Goal: Task Accomplishment & Management: Use online tool/utility

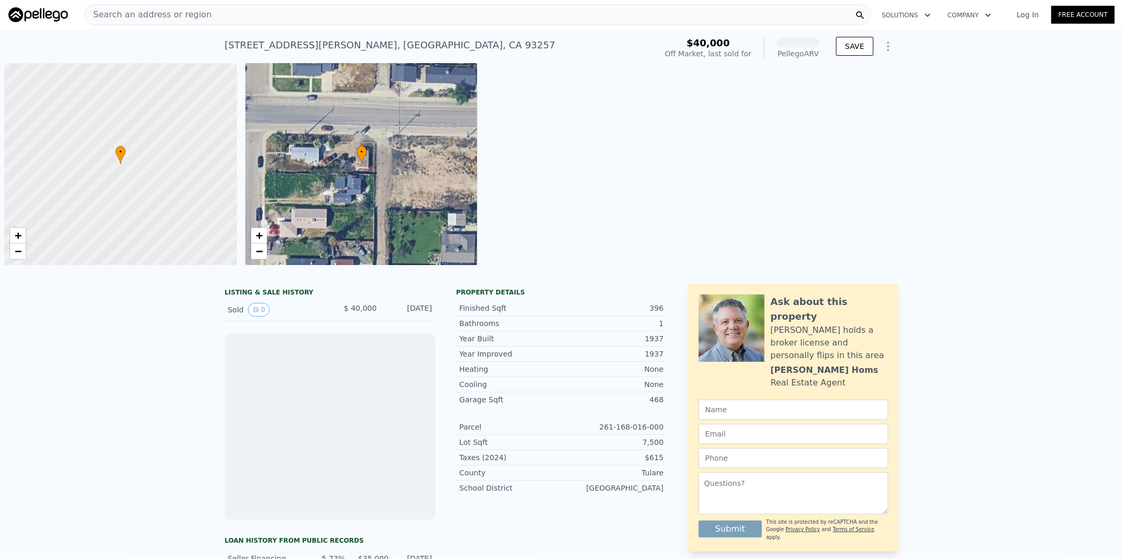
scroll to position [0, 4]
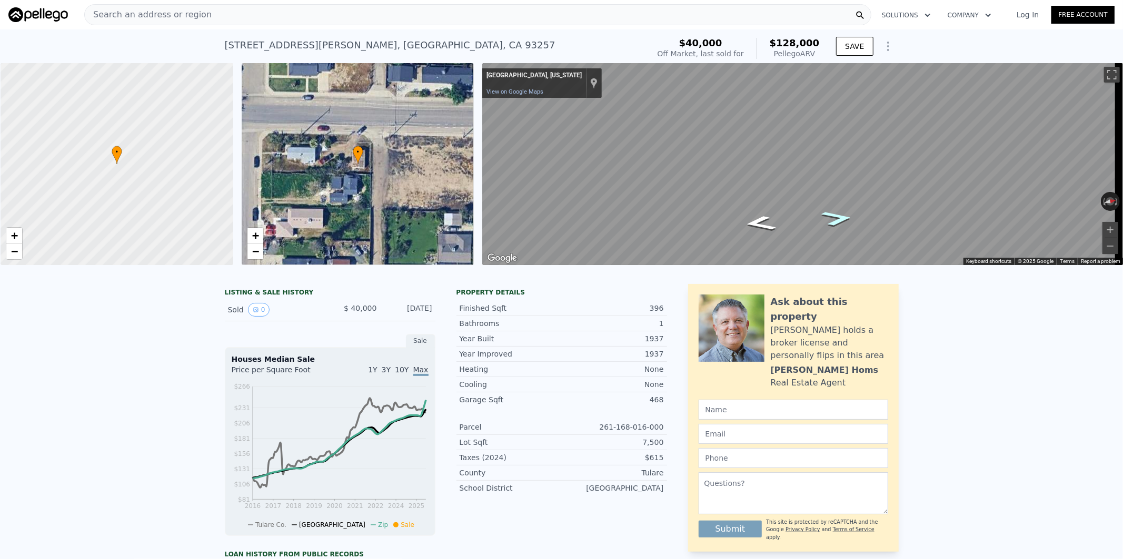
click at [841, 221] on icon "Go North" at bounding box center [837, 218] width 59 height 23
click at [948, 141] on div "Map" at bounding box center [802, 164] width 641 height 202
click at [830, 182] on icon "Go North" at bounding box center [835, 184] width 67 height 30
click at [886, 45] on icon "Show Options" at bounding box center [888, 46] width 13 height 13
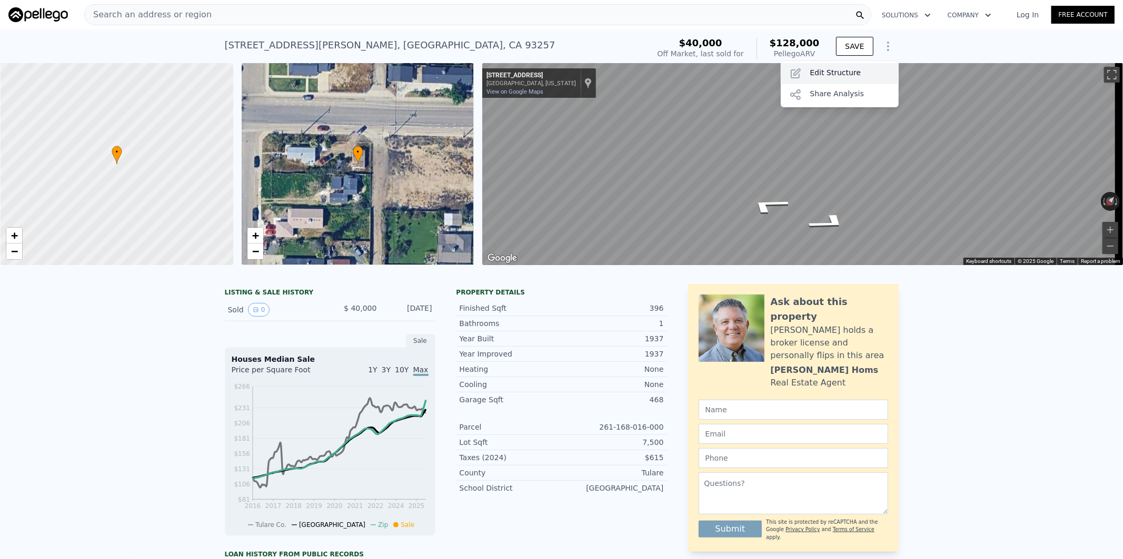
click at [824, 74] on div "Edit Structure" at bounding box center [840, 73] width 118 height 21
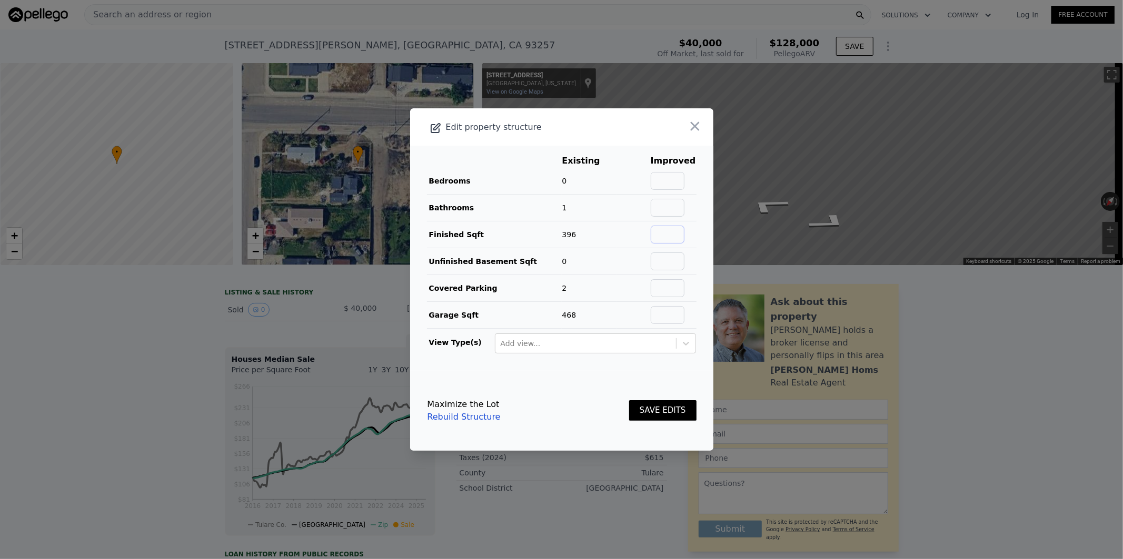
click at [651, 238] on input "text" at bounding box center [668, 235] width 34 height 18
type input "663"
click at [671, 209] on input "text" at bounding box center [668, 208] width 34 height 18
click at [665, 182] on input "text" at bounding box center [668, 181] width 34 height 18
type input "1"
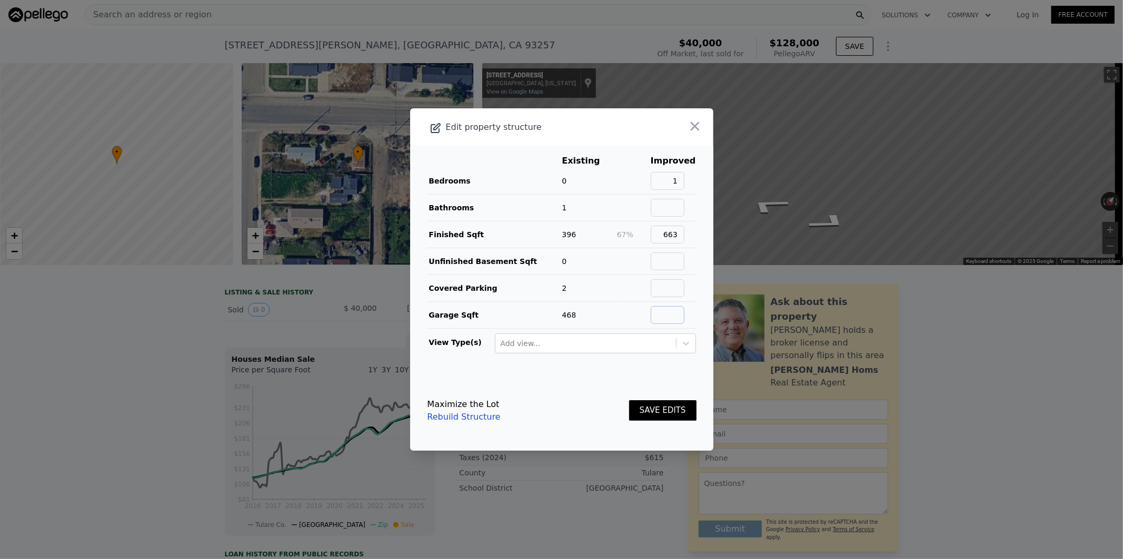
click at [658, 313] on input "text" at bounding box center [668, 315] width 34 height 18
drag, startPoint x: 589, startPoint y: 291, endPoint x: 595, endPoint y: 296, distance: 7.8
click at [589, 291] on td "2" at bounding box center [589, 288] width 55 height 27
click at [646, 409] on button "SAVE EDITS" at bounding box center [662, 411] width 67 height 21
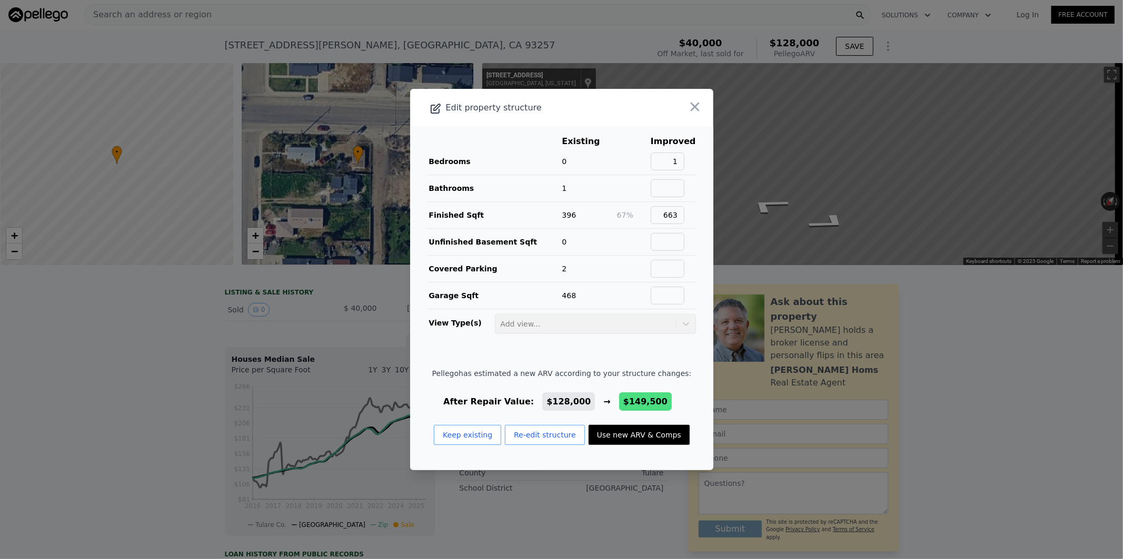
click at [614, 437] on button "Use new ARV & Comps" at bounding box center [638, 435] width 101 height 20
type input "3"
type input "1"
type input "688"
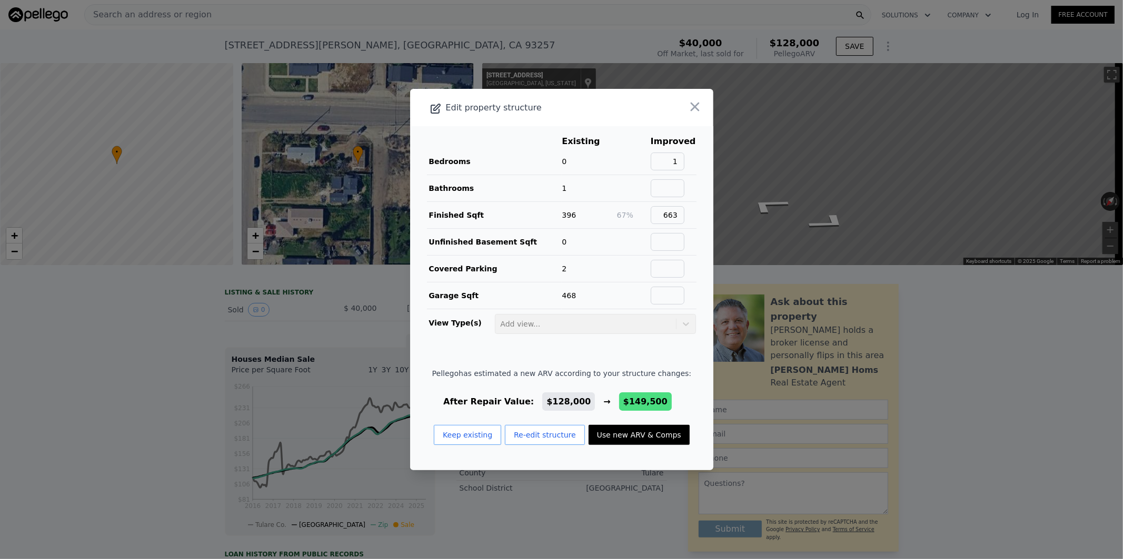
type input "688"
type input "7250"
type input "$ 149,500"
type input "$ 97,709"
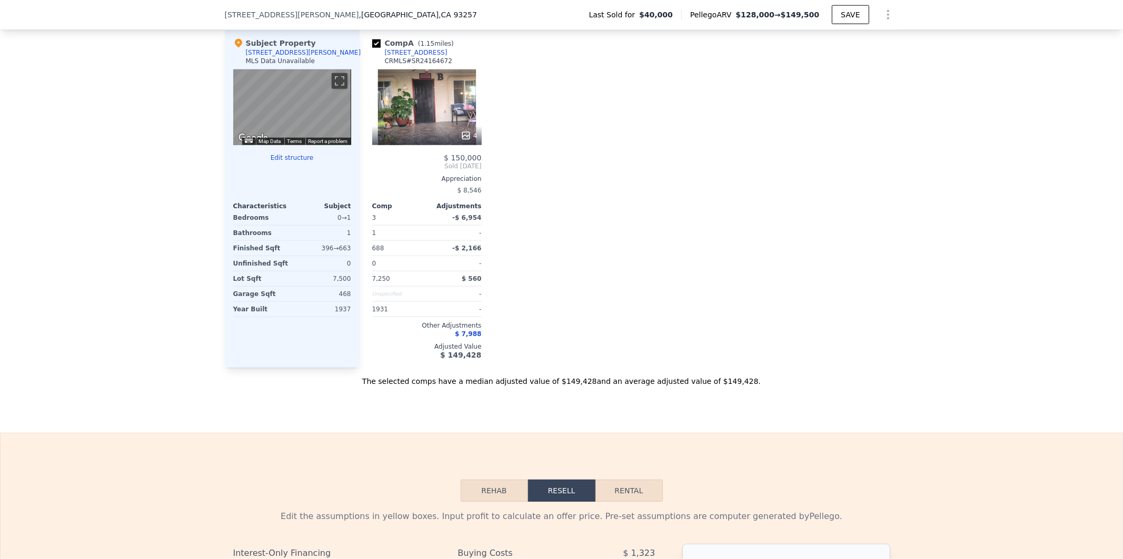
scroll to position [911, 0]
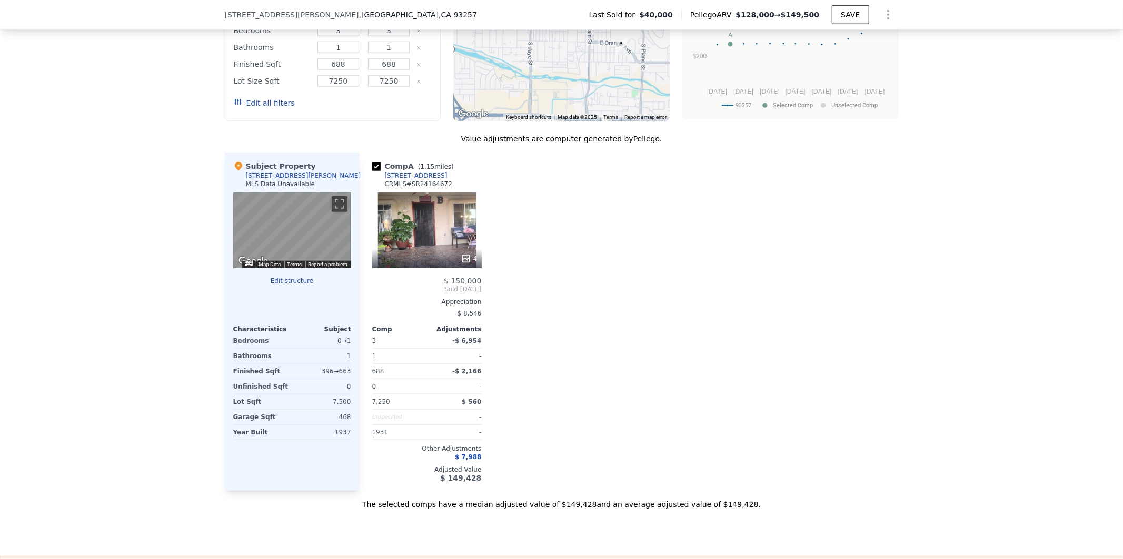
click at [414, 242] on div "4" at bounding box center [426, 231] width 109 height 76
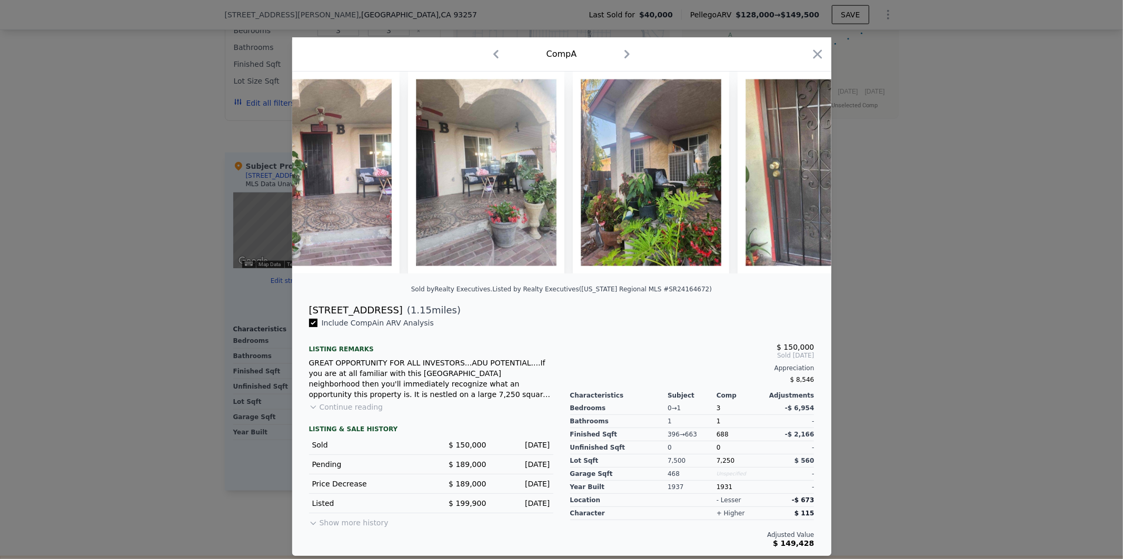
scroll to position [0, 111]
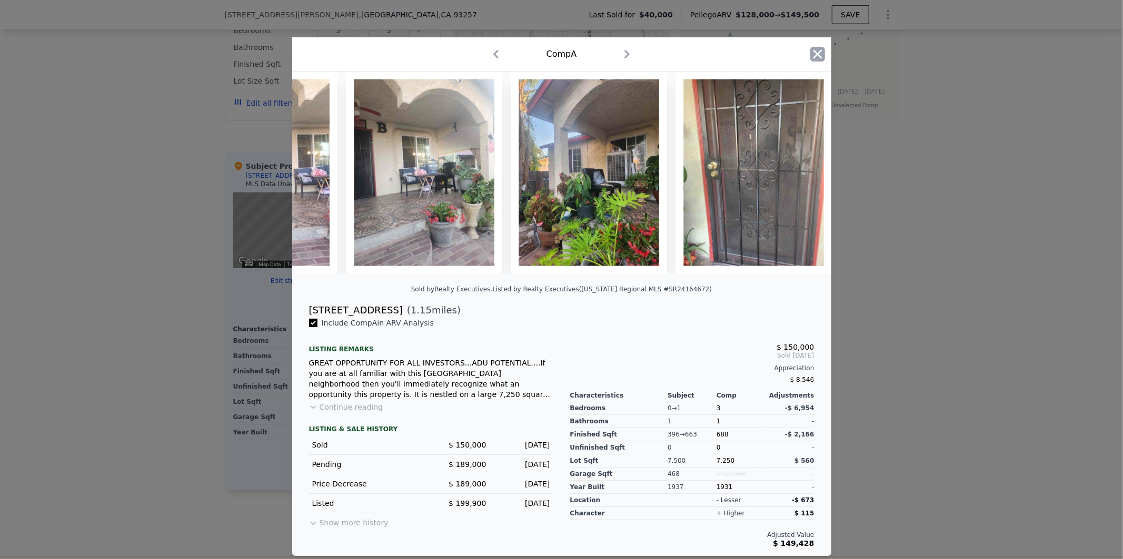
click at [810, 53] on icon "button" at bounding box center [817, 54] width 15 height 15
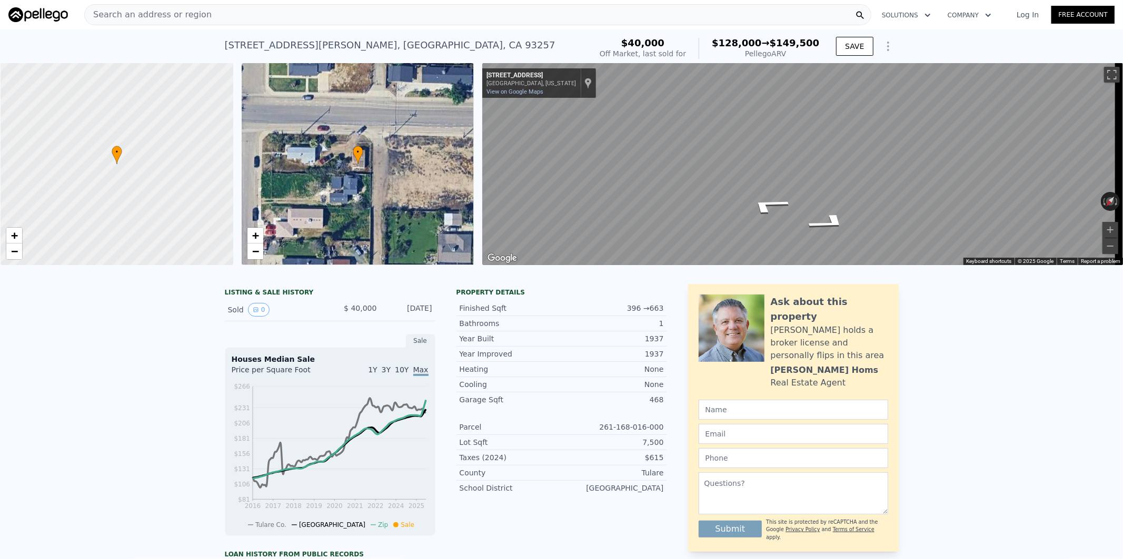
click at [217, 31] on div "[STREET_ADDRESS][PERSON_NAME] Sold [DATE] for $40k (~ARV $128k → $149,500 ) $40…" at bounding box center [561, 46] width 1123 height 34
click at [215, 11] on div "Search an address or region" at bounding box center [477, 14] width 787 height 21
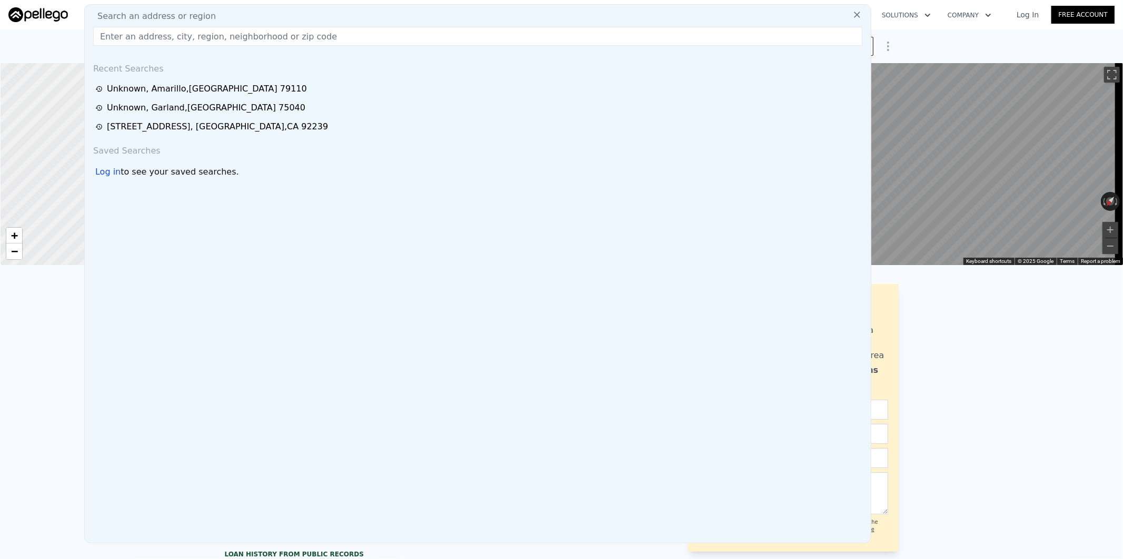
drag, startPoint x: 197, startPoint y: 33, endPoint x: 196, endPoint y: 40, distance: 6.9
click at [197, 35] on input "text" at bounding box center [477, 36] width 769 height 19
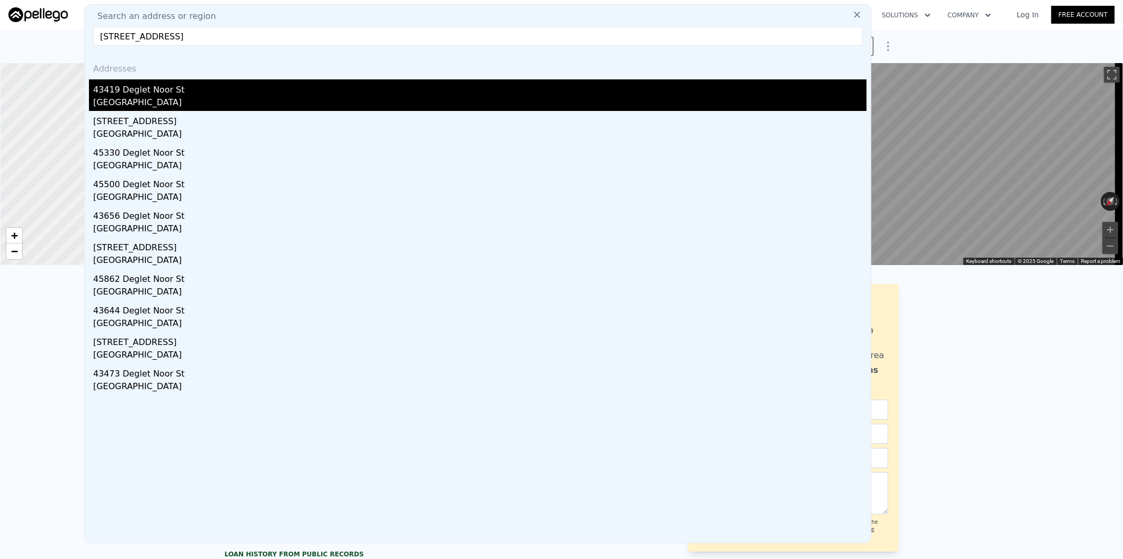
type input "[STREET_ADDRESS]"
click at [168, 86] on div "43419 Deglet Noor St" at bounding box center [479, 87] width 773 height 17
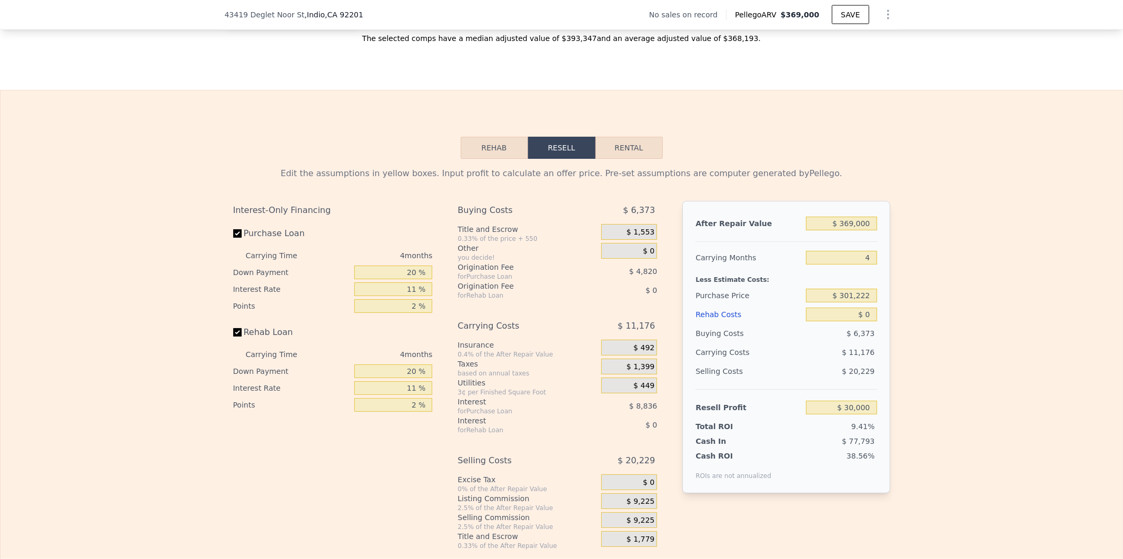
scroll to position [1399, 0]
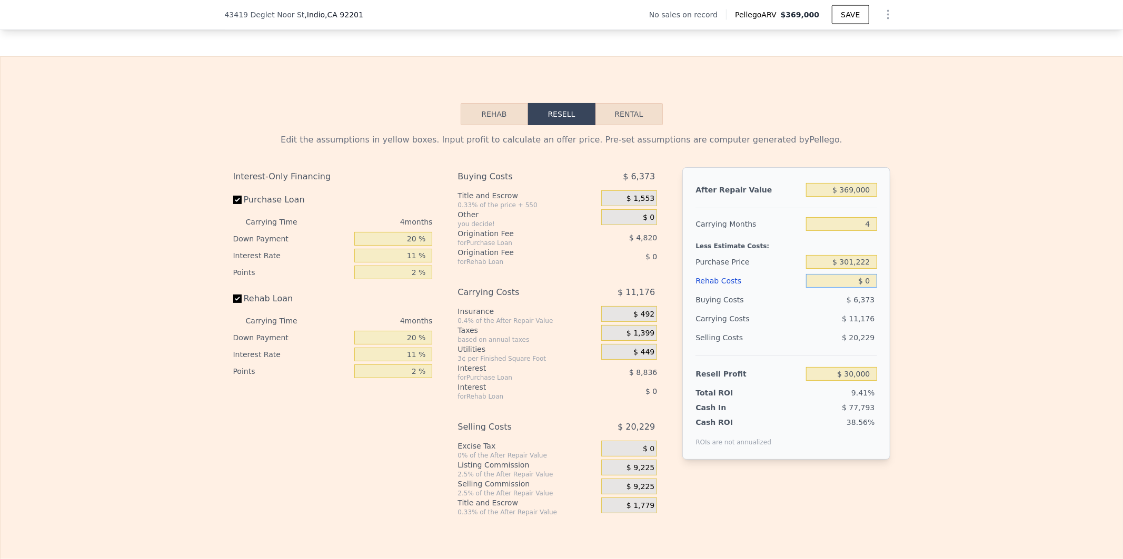
drag, startPoint x: 837, startPoint y: 296, endPoint x: 927, endPoint y: 311, distance: 90.7
click at [917, 309] on div "Edit the assumptions in yellow boxes. Input profit to calculate an offer price.…" at bounding box center [562, 321] width 1122 height 392
type input "$ 5"
type input "$ 29,995"
type input "$ 50"
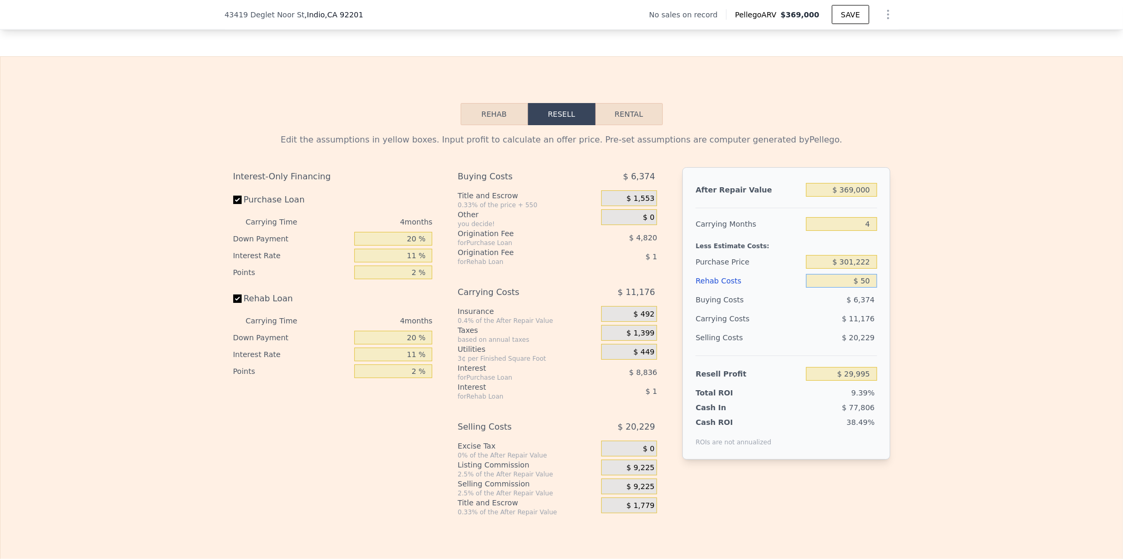
type input "$ 29,949"
type input "$ 500"
type input "$ 29,476"
type input "$ 5,000"
type input "$ 24,772"
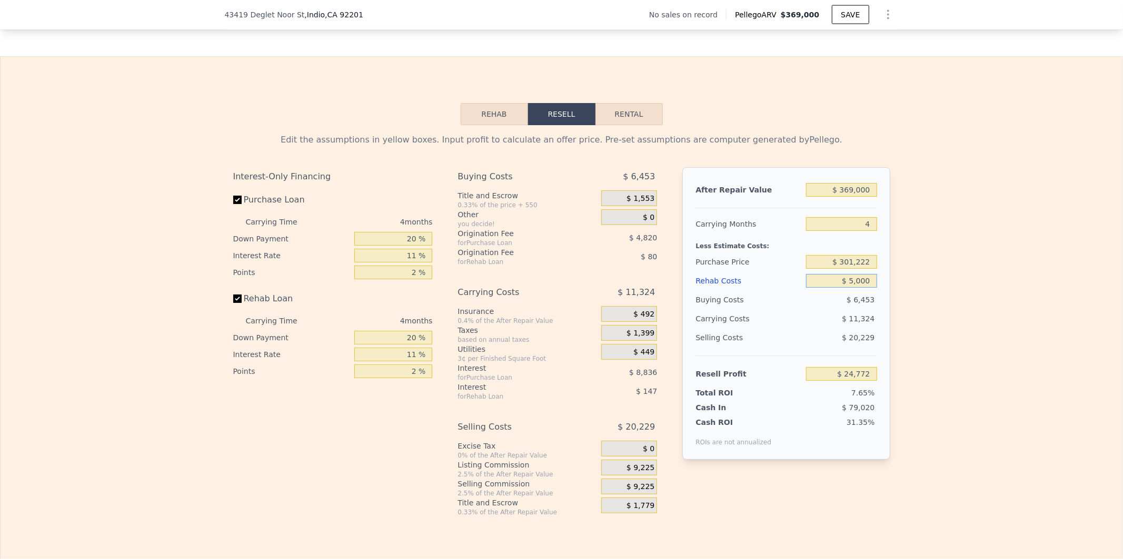
type input "$ 50,000"
type input "-$ 22,268"
type input "$ 50,000"
drag, startPoint x: 827, startPoint y: 393, endPoint x: 952, endPoint y: 405, distance: 124.8
click at [952, 405] on div "Edit the assumptions in yellow boxes. Input profit to calculate an offer price.…" at bounding box center [562, 321] width 1122 height 392
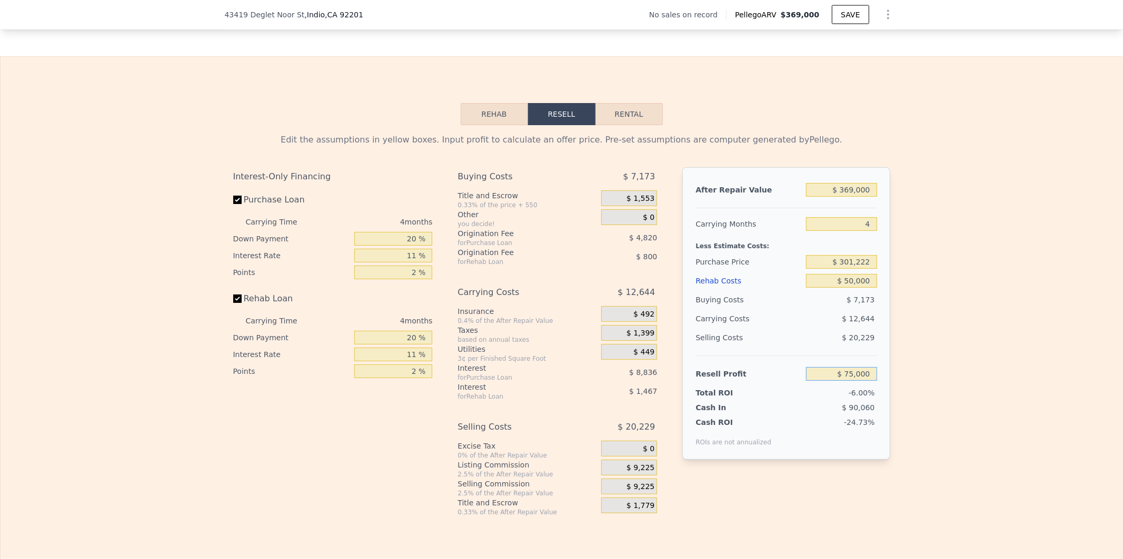
type input "$ 75,000"
click at [826, 231] on input "4" at bounding box center [841, 224] width 71 height 14
type input "$ 208,468"
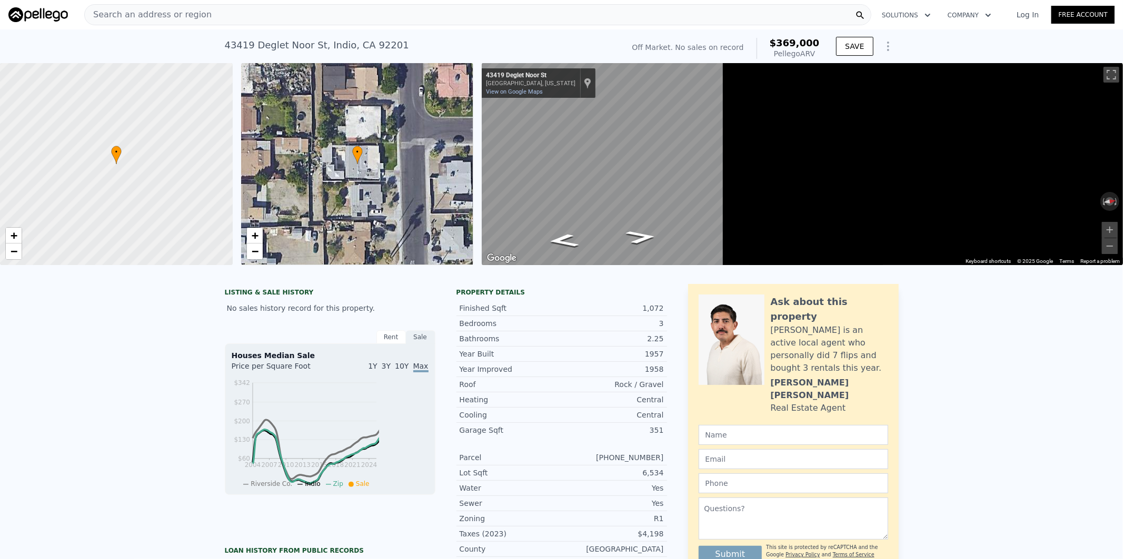
scroll to position [0, 4]
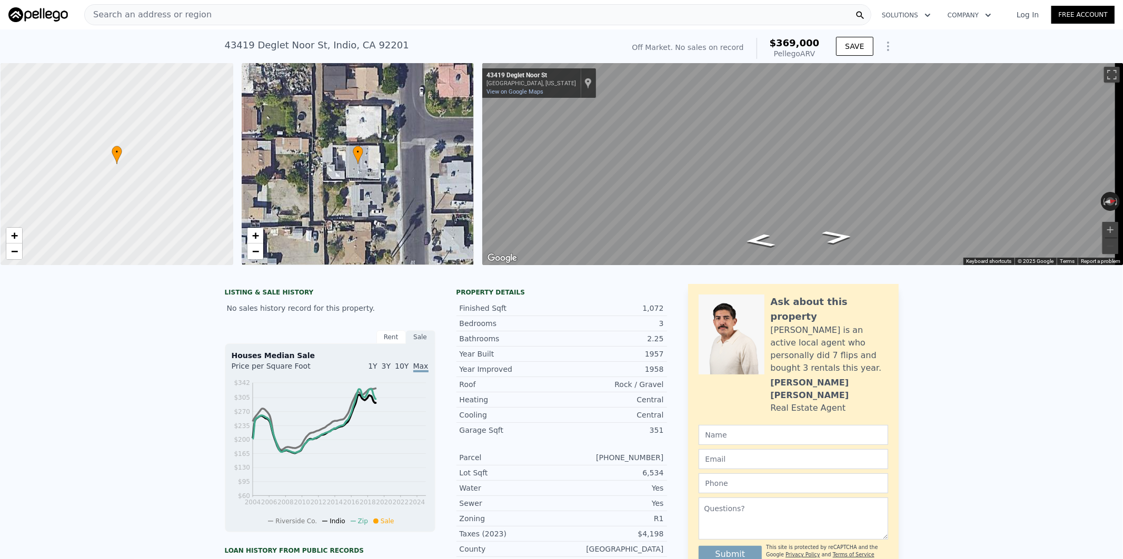
type input "$ 0"
type input "$ 30,000"
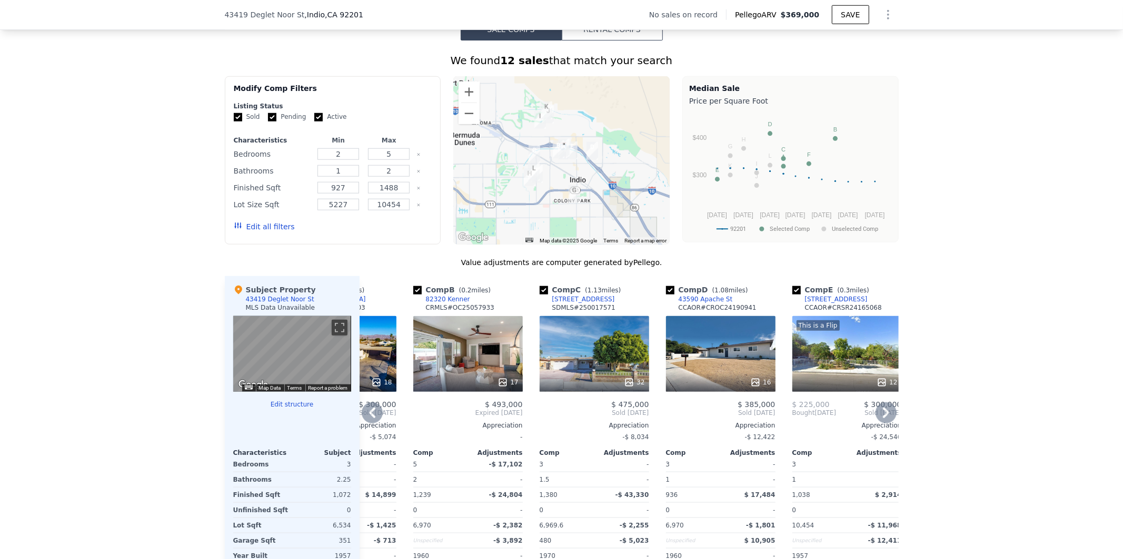
scroll to position [619, 0]
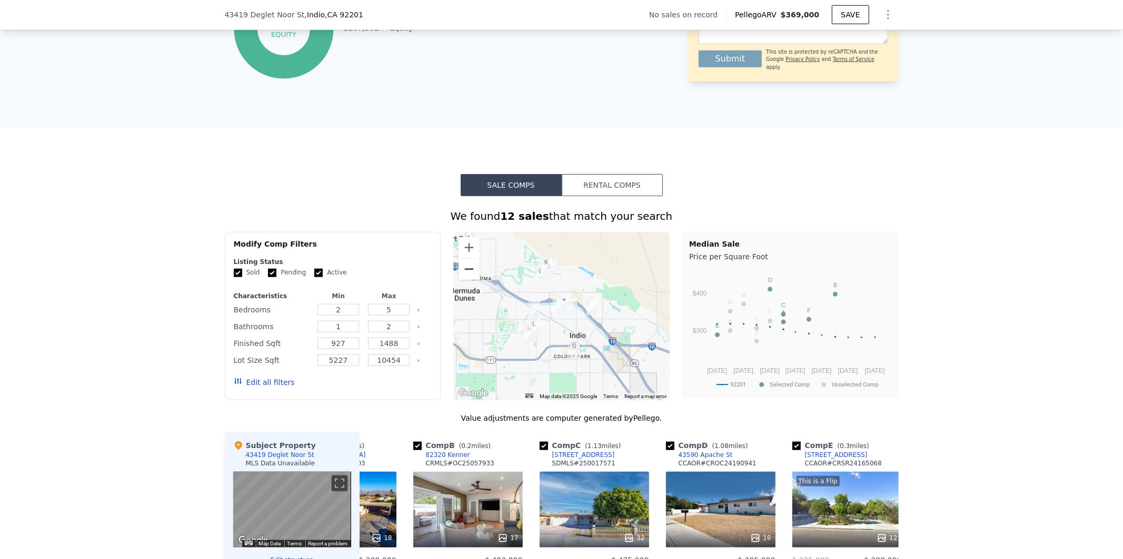
click at [469, 280] on button "Zoom out" at bounding box center [468, 269] width 21 height 21
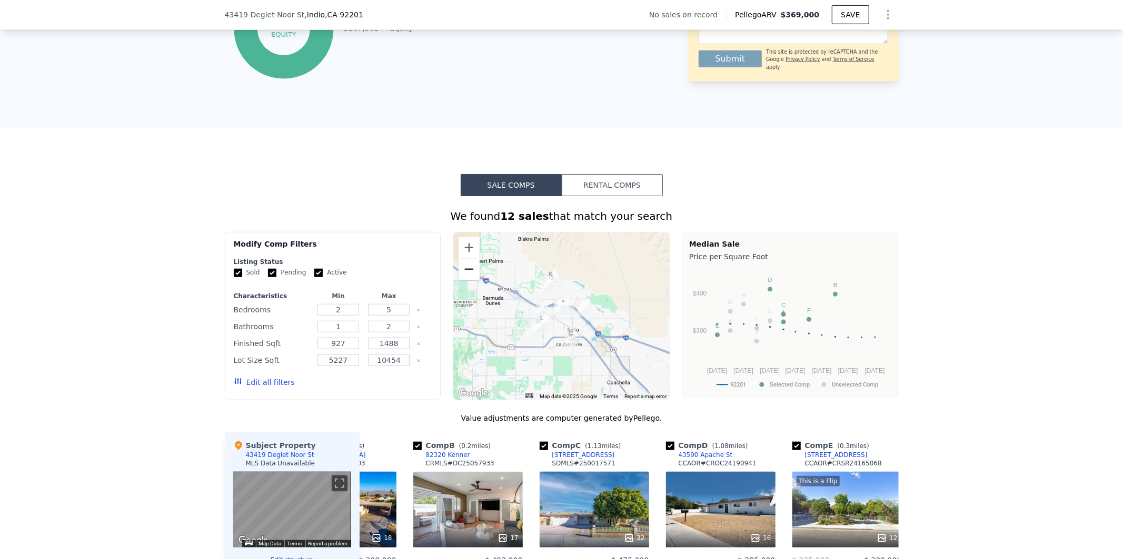
click at [469, 280] on button "Zoom out" at bounding box center [468, 269] width 21 height 21
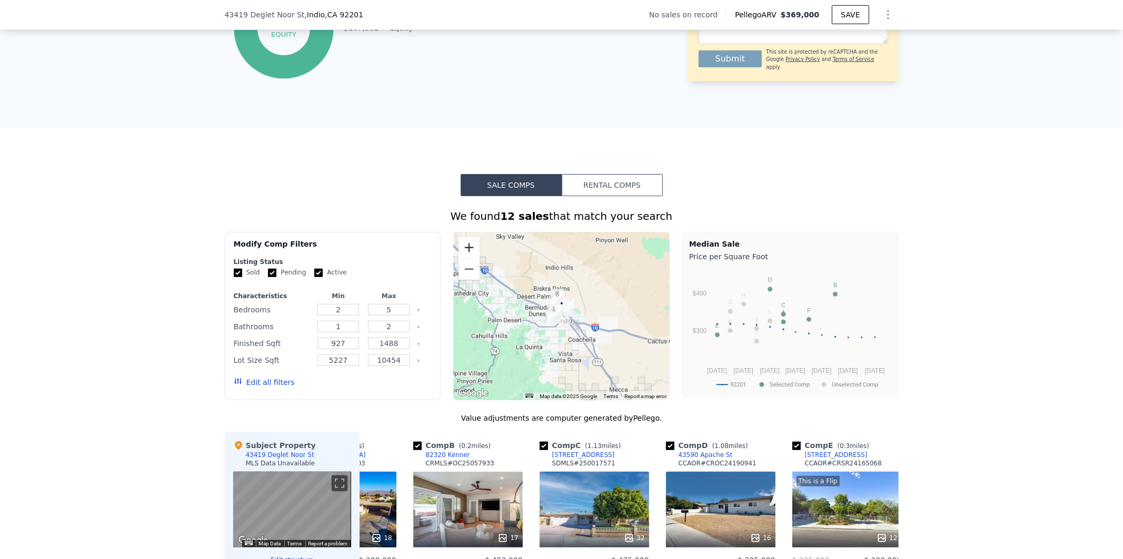
click at [464, 257] on button "Zoom in" at bounding box center [468, 247] width 21 height 21
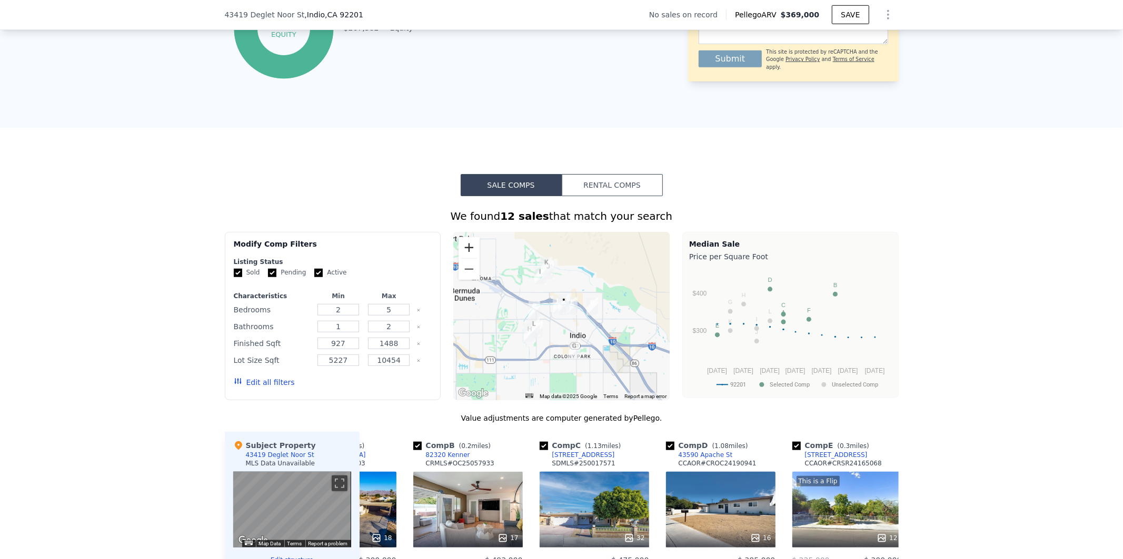
click at [467, 253] on button "Zoom in" at bounding box center [468, 247] width 21 height 21
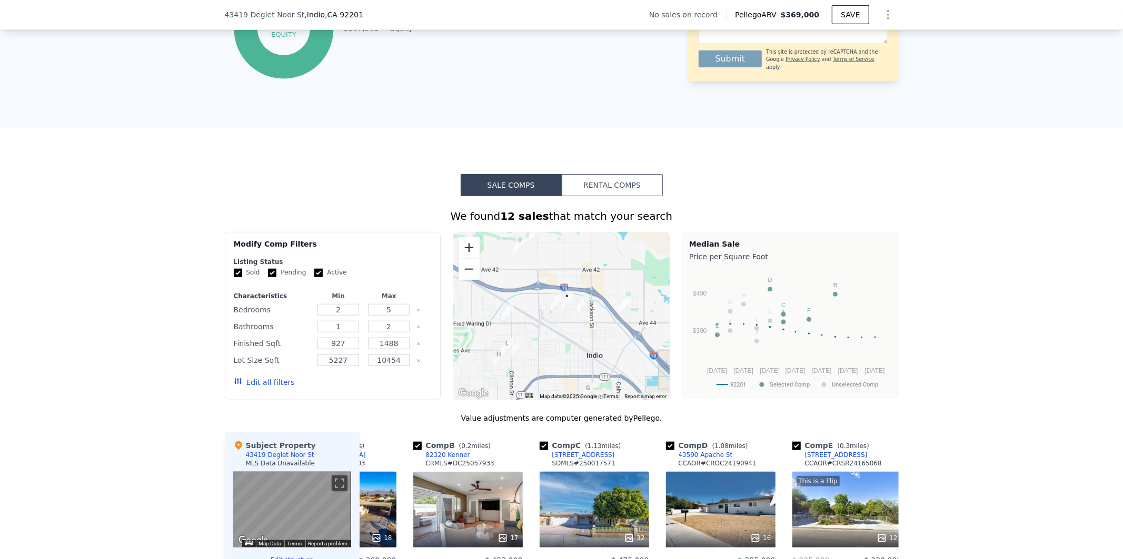
click at [467, 253] on button "Zoom in" at bounding box center [468, 247] width 21 height 21
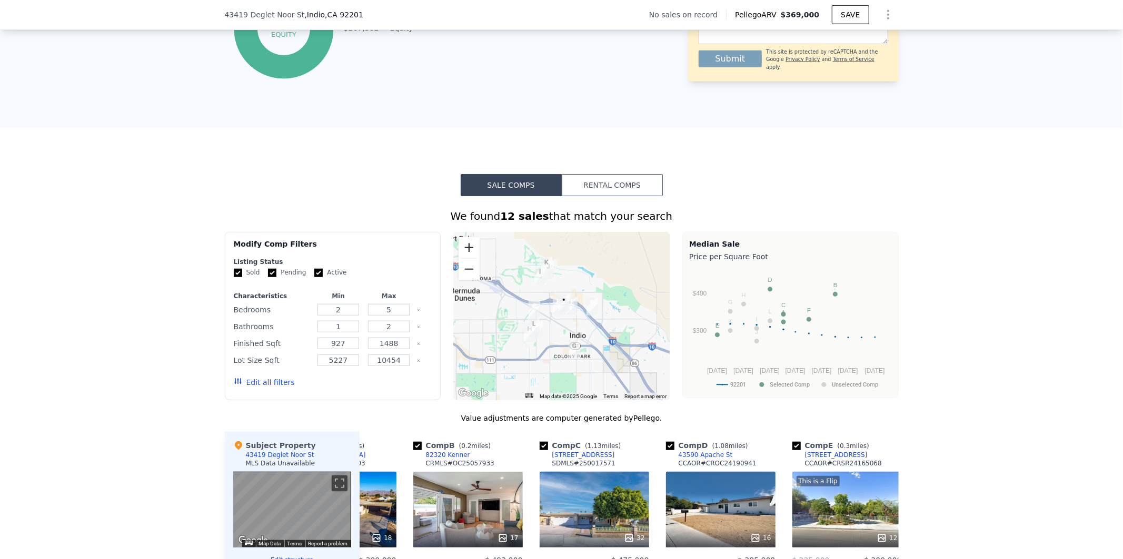
click at [465, 255] on button "Zoom in" at bounding box center [468, 247] width 21 height 21
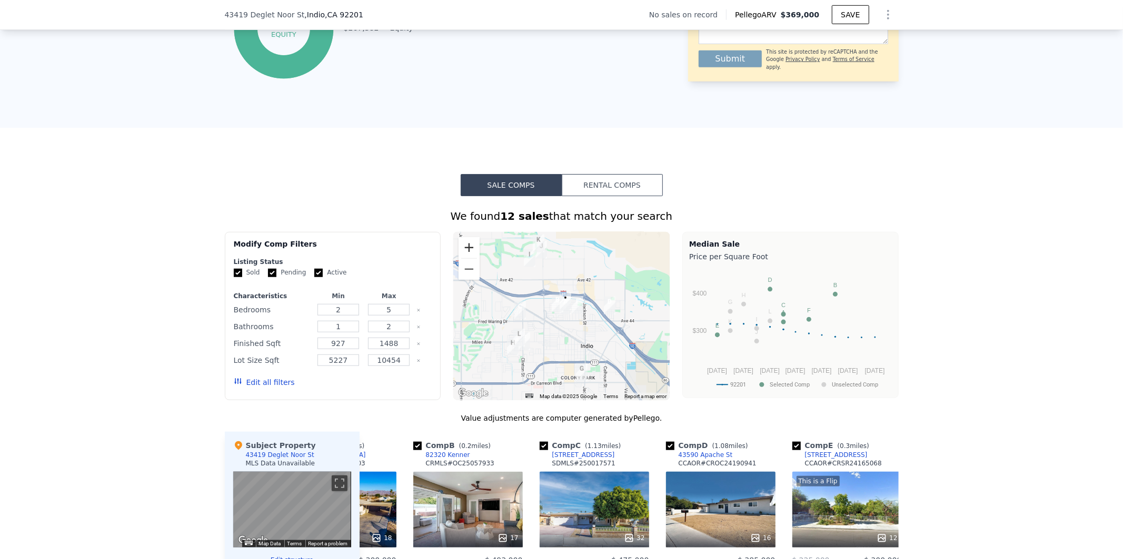
click at [465, 255] on button "Zoom in" at bounding box center [468, 247] width 21 height 21
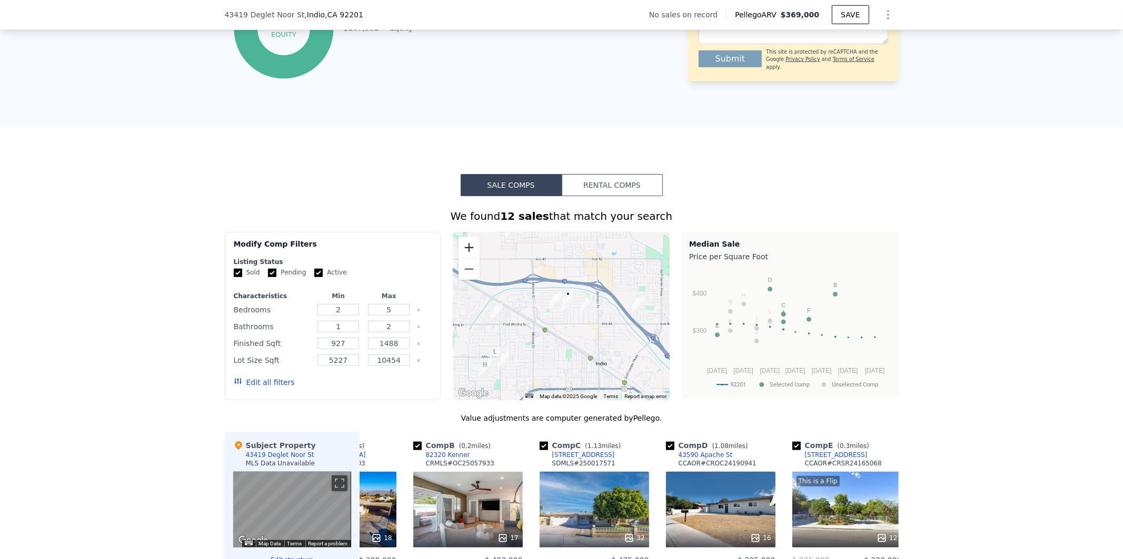
click at [465, 255] on button "Zoom in" at bounding box center [468, 247] width 21 height 21
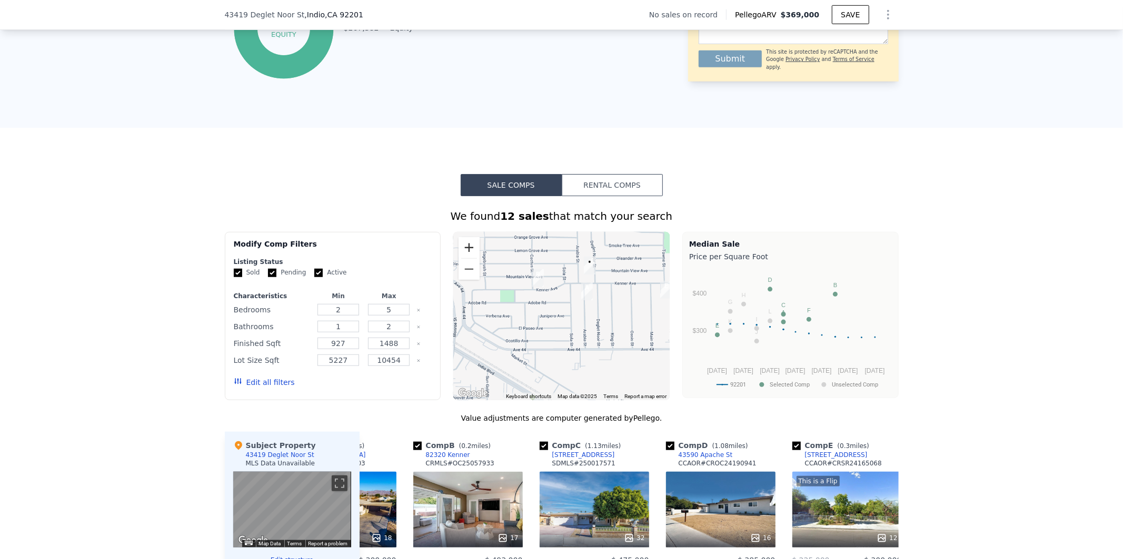
click at [465, 255] on button "Zoom in" at bounding box center [468, 247] width 21 height 21
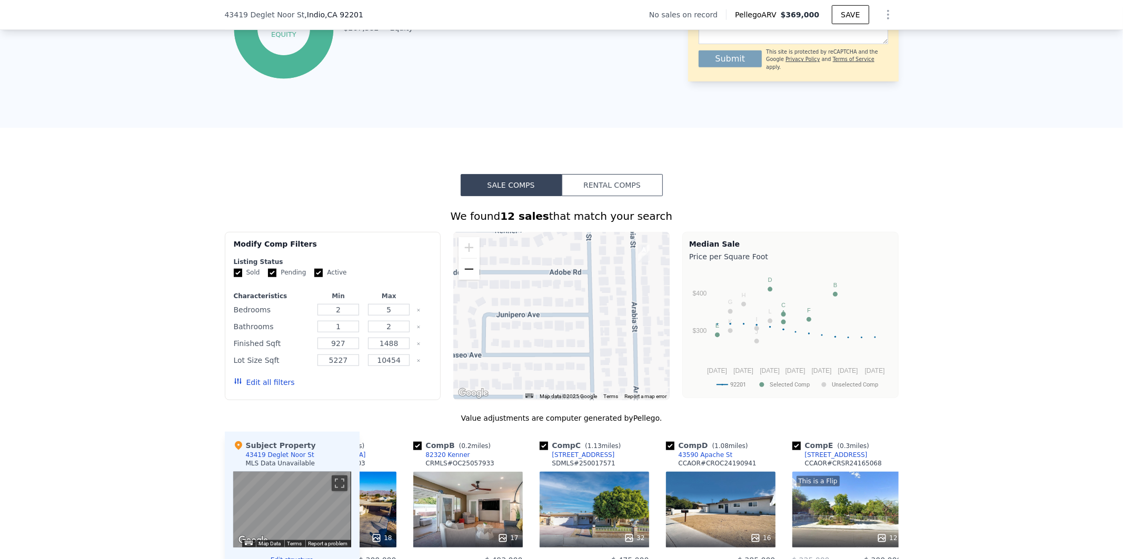
click at [460, 280] on button "Zoom out" at bounding box center [468, 269] width 21 height 21
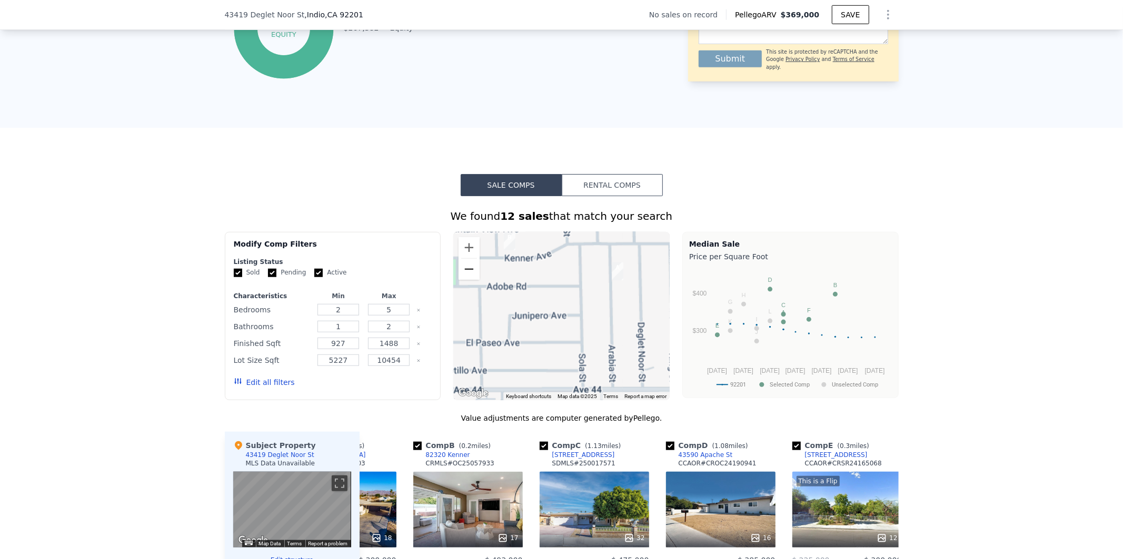
click at [463, 276] on button "Zoom out" at bounding box center [468, 269] width 21 height 21
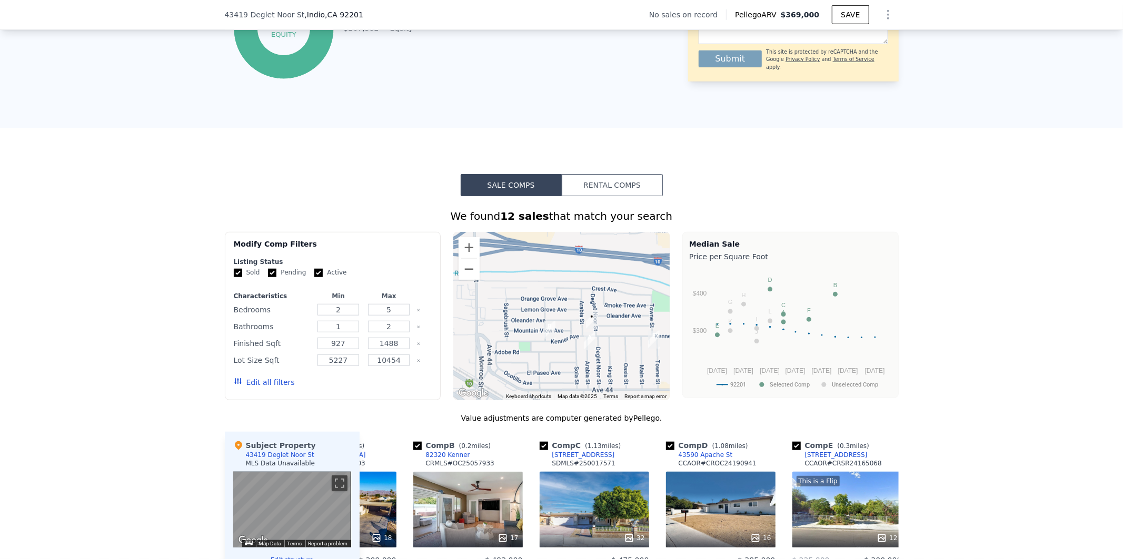
drag, startPoint x: 573, startPoint y: 288, endPoint x: 580, endPoint y: 334, distance: 46.4
click at [580, 334] on div at bounding box center [561, 316] width 216 height 168
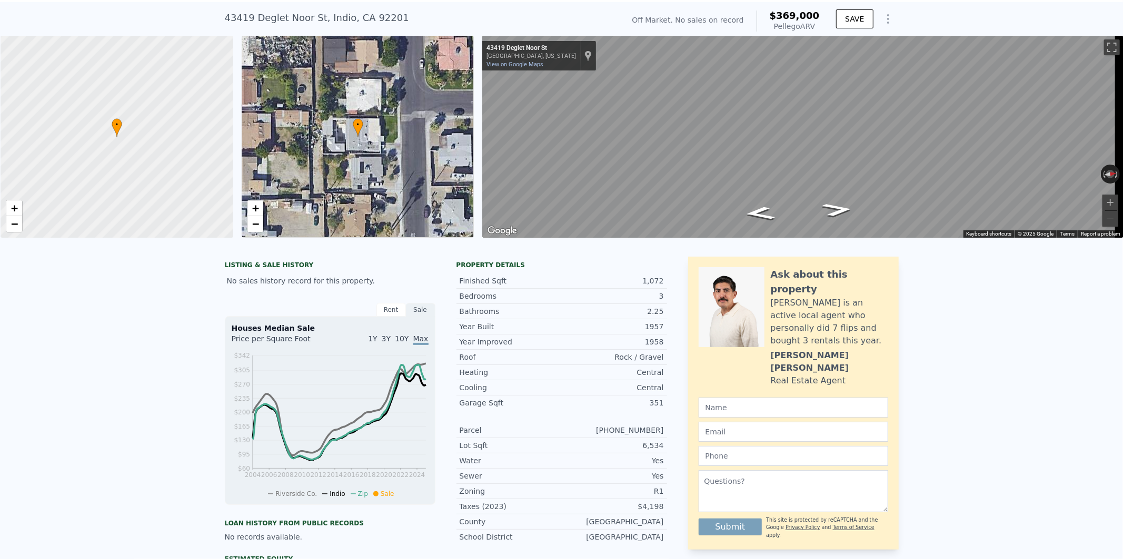
scroll to position [3, 0]
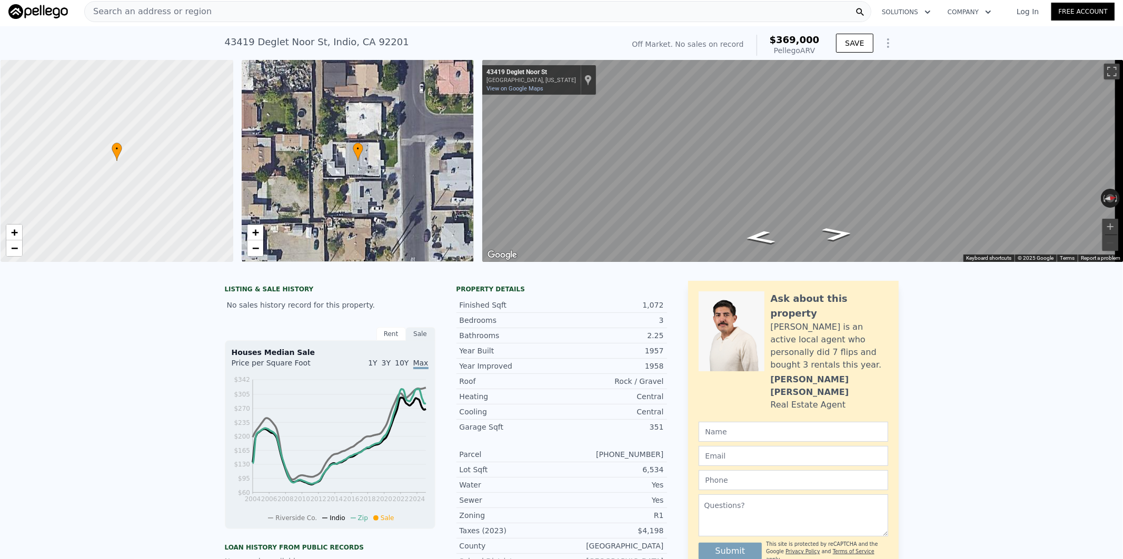
click at [203, 12] on div "Search an address or region" at bounding box center [477, 11] width 787 height 21
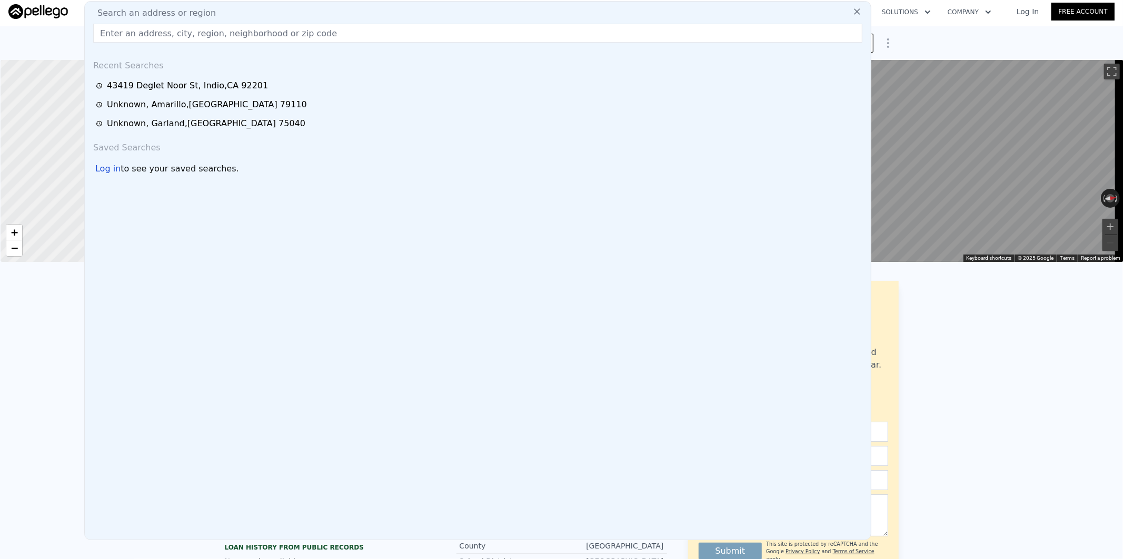
click at [161, 37] on input "text" at bounding box center [477, 33] width 769 height 19
click at [162, 36] on input "text" at bounding box center [477, 33] width 769 height 19
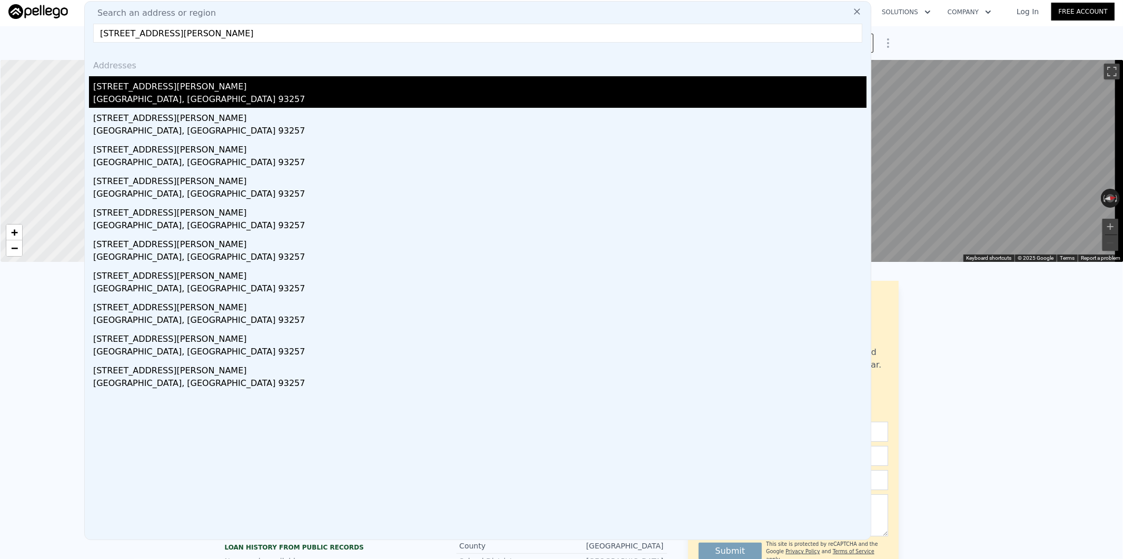
type input "[STREET_ADDRESS][PERSON_NAME]"
click at [146, 95] on div "[GEOGRAPHIC_DATA], [GEOGRAPHIC_DATA] 93257" at bounding box center [479, 100] width 773 height 15
type input "3"
type input "4"
type input "2"
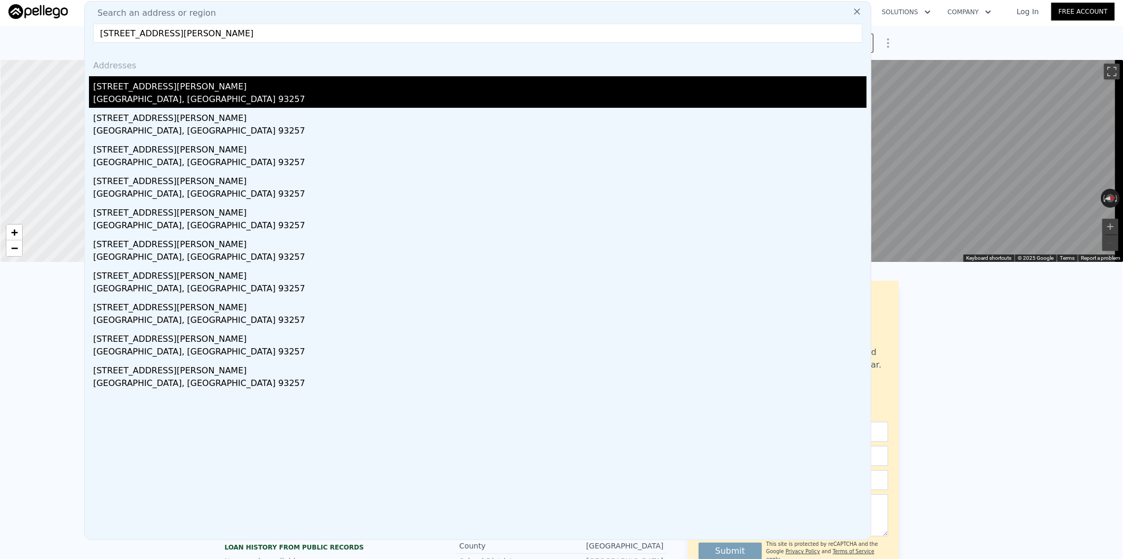
type input "1285"
type input "1612"
type input "6350"
type input "13500"
type input "$ 128,000"
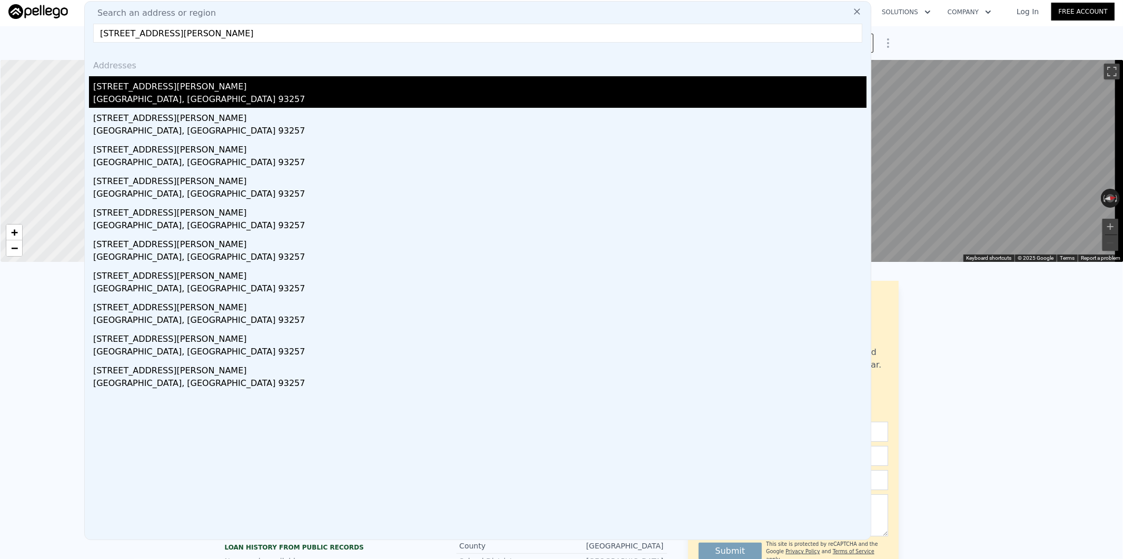
type input "$ 77,385"
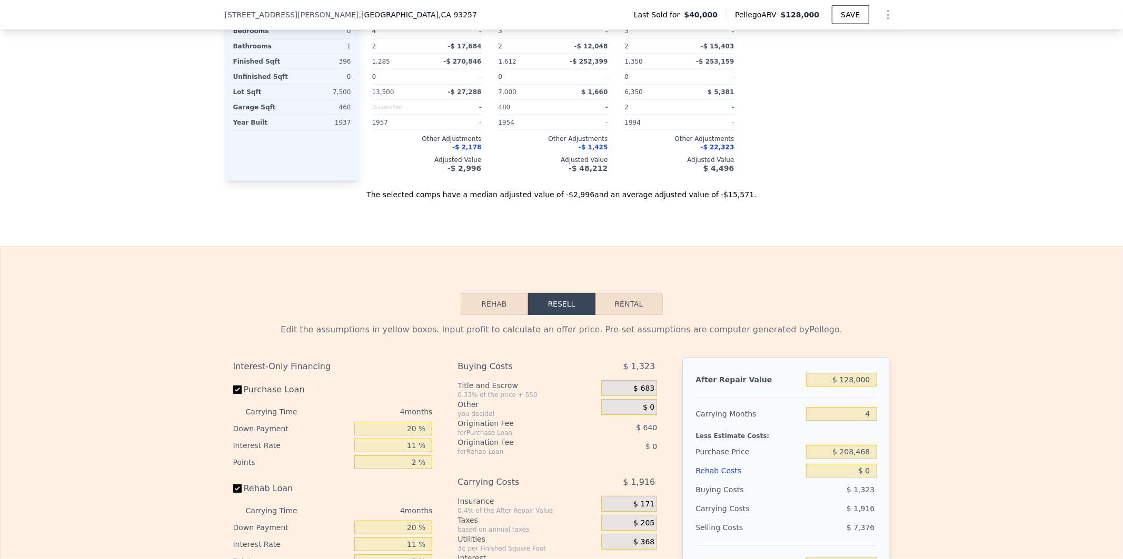
scroll to position [1243, 0]
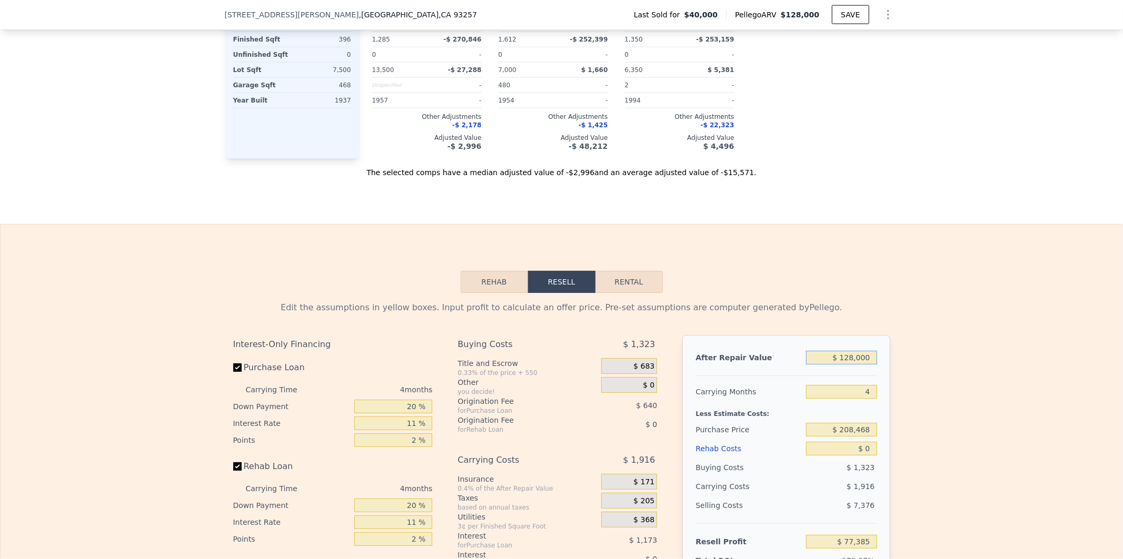
drag, startPoint x: 825, startPoint y: 368, endPoint x: 972, endPoint y: 371, distance: 147.4
click at [971, 380] on div "Edit the assumptions in yellow boxes. Input profit to calculate an offer price.…" at bounding box center [562, 489] width 1122 height 392
type input "$ 1"
type input "-$ 43,617"
type input "$ 14"
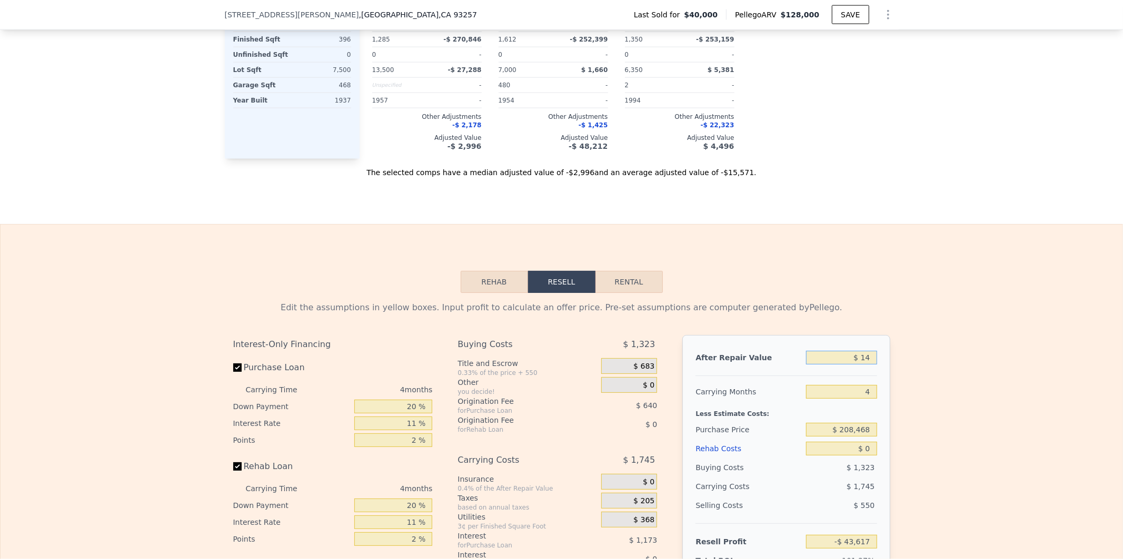
type input "-$ 43,604"
type input "$ 140"
type input "-$ 43,486"
type input "$ 1,400"
type input "-$ 42,295"
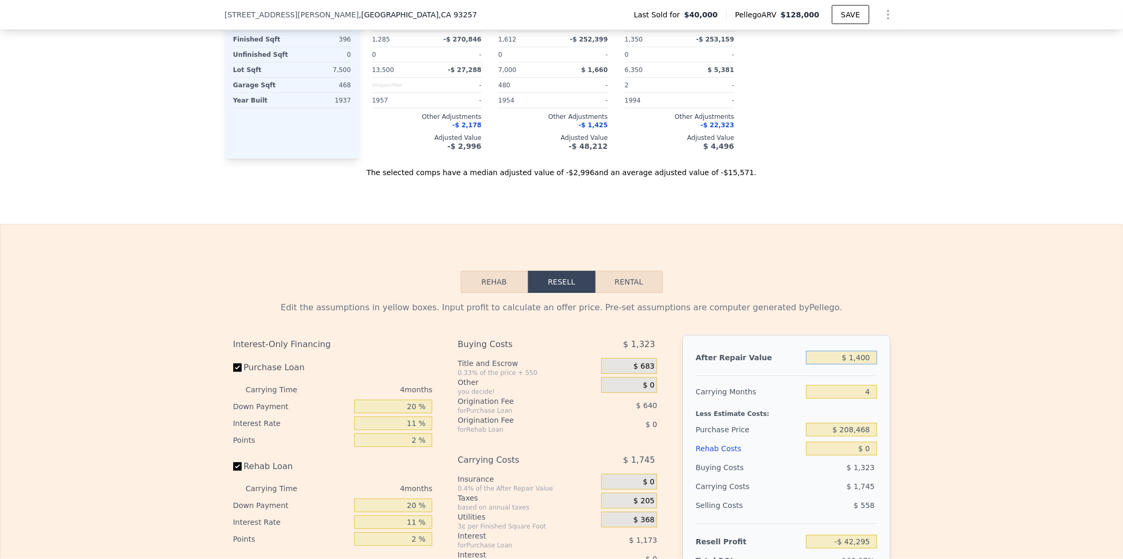
type input "$ 14,000"
type input "-$ 30,384"
type input "$ 140,000"
type input "$ 88,729"
type input "$ 140,000"
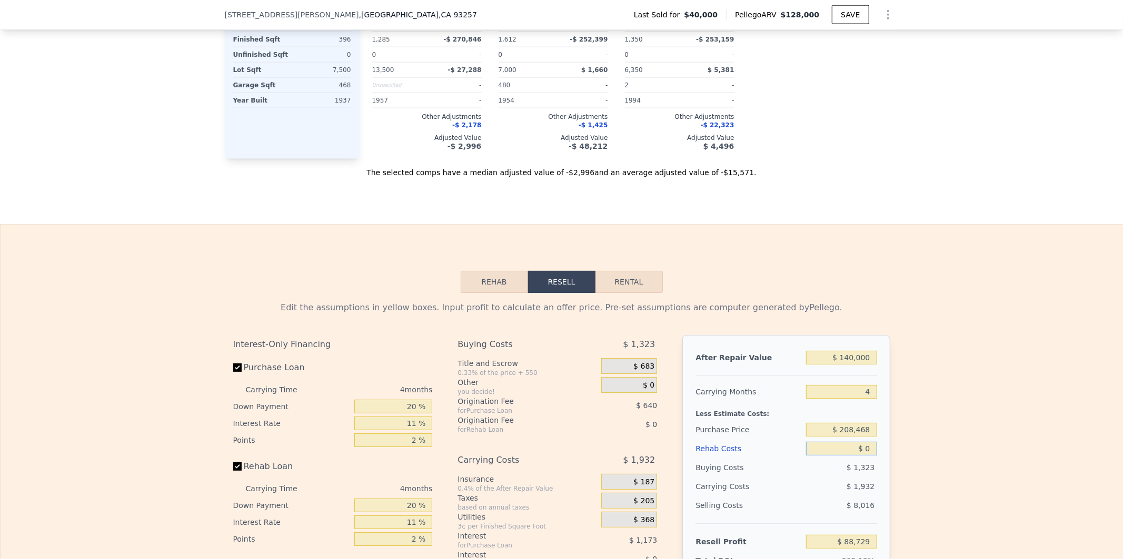
type input "-$ 87,939"
type input "$ 2"
type input "-$ 87,941"
type input "$ 25"
type input "-$ 87,964"
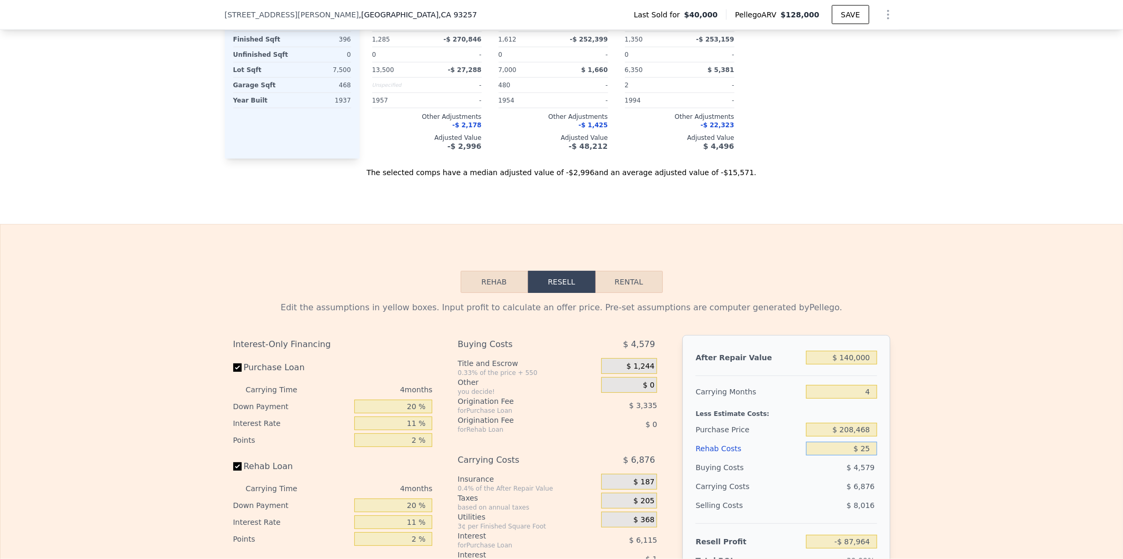
type input "$ 250"
type input "-$ 88,201"
type input "$ 2,500"
type input "-$ 90,551"
type input "$ 25,000"
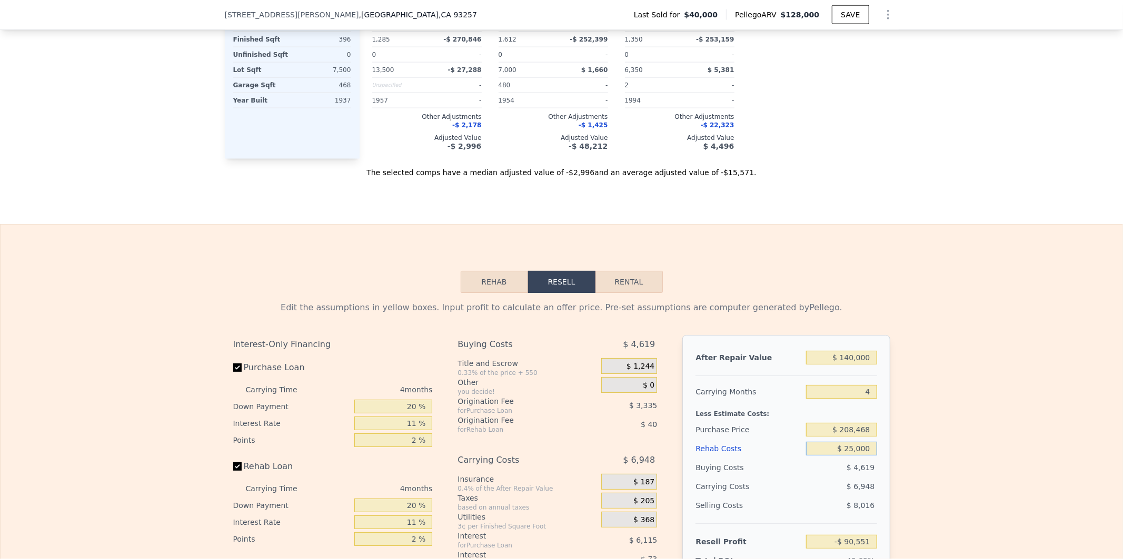
type input "-$ 114,071"
type input "$ 25,000"
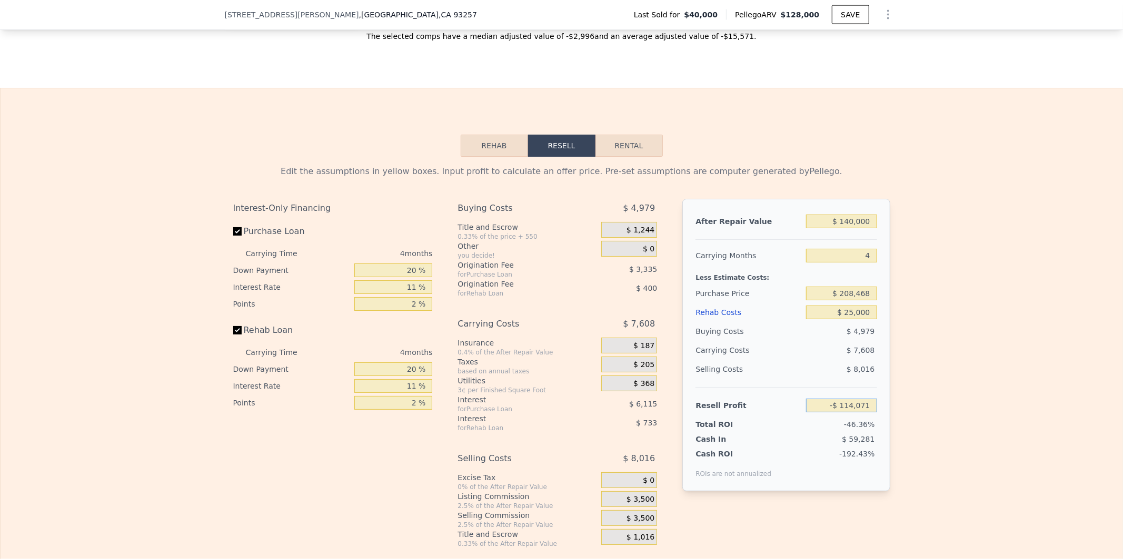
scroll to position [1399, 0]
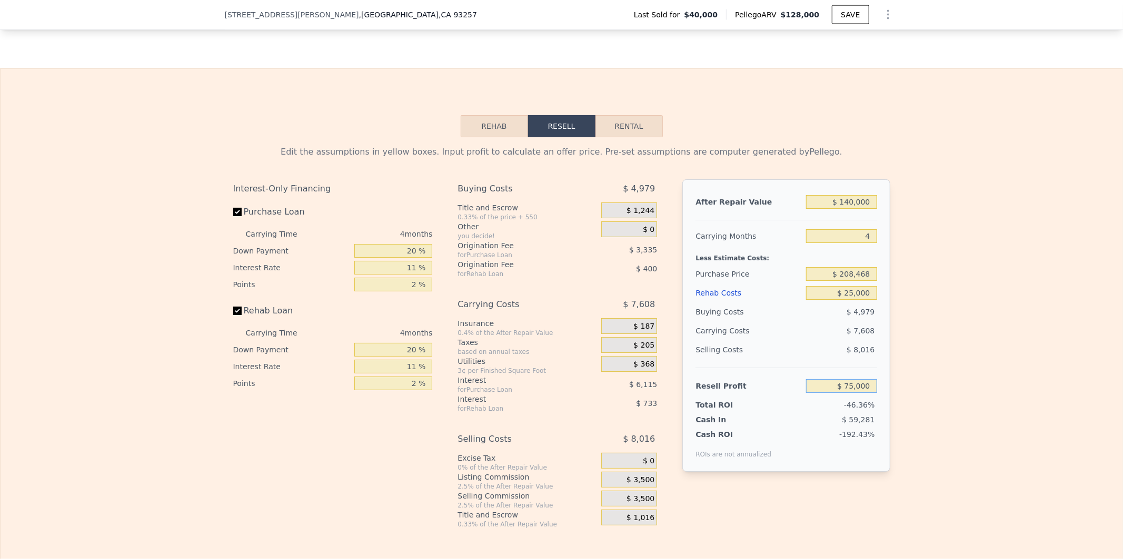
type input "$ 75,000"
type input "$ 28,169"
drag, startPoint x: 824, startPoint y: 392, endPoint x: 972, endPoint y: 397, distance: 147.5
click at [972, 397] on div "Edit the assumptions in yellow boxes. Input profit to calculate an offer price.…" at bounding box center [562, 333] width 1122 height 392
type input "$ 50,000"
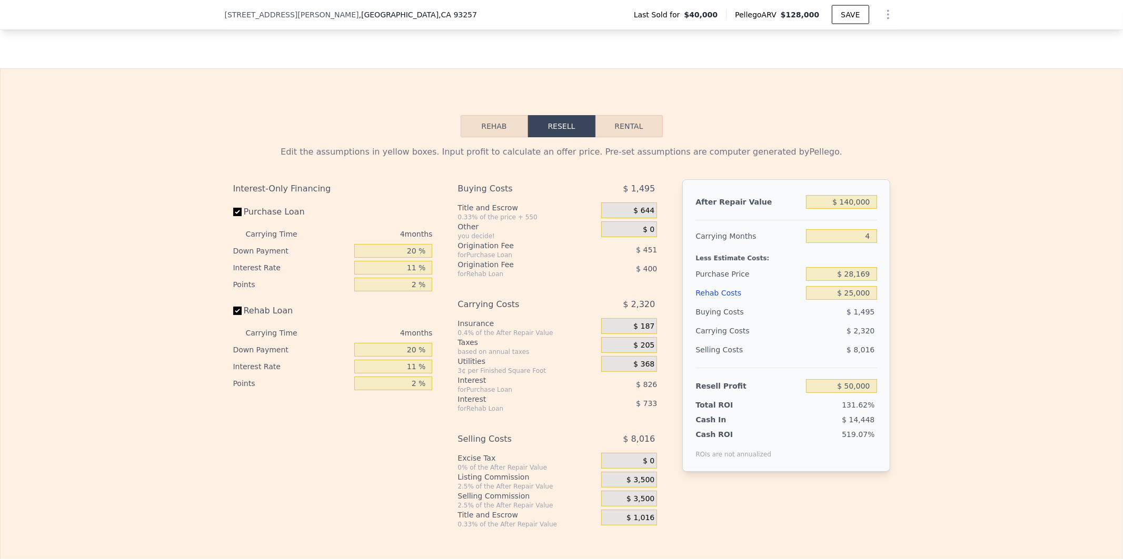
type input "$ 52,013"
click at [972, 397] on div "Edit the assumptions in yellow boxes. Input profit to calculate an offer price.…" at bounding box center [562, 333] width 1122 height 392
click at [822, 300] on input "$ 25,000" at bounding box center [841, 293] width 71 height 14
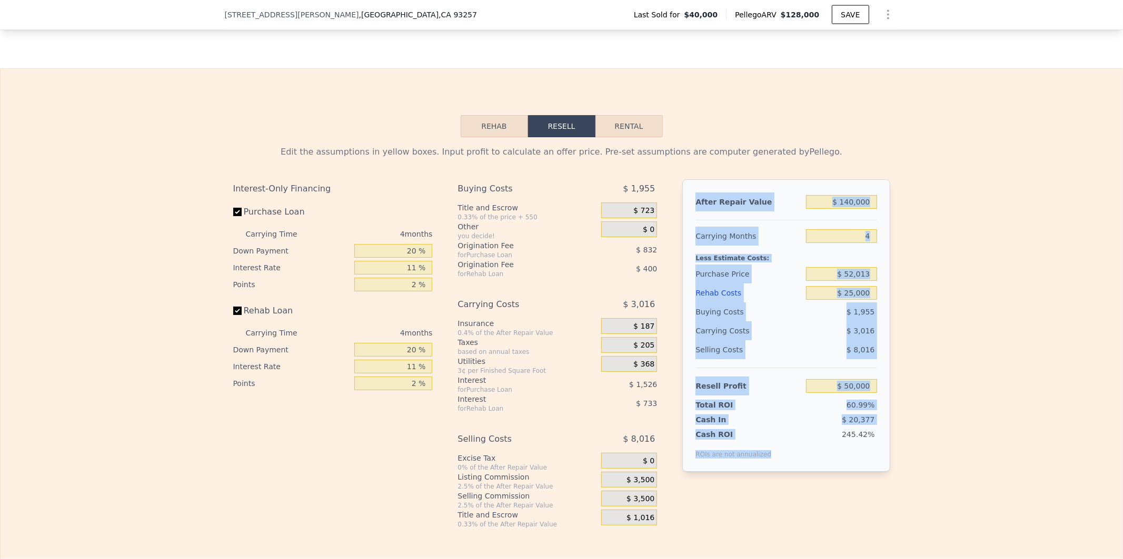
drag, startPoint x: 826, startPoint y: 461, endPoint x: 683, endPoint y: 203, distance: 294.5
click at [683, 203] on div "After Repair Value $ 140,000 Carrying Months 4 Less Estimate Costs: Purchase Pr…" at bounding box center [785, 325] width 207 height 293
copy div "After Repair Value Carrying Months Less Estimate Costs: Purchase Price Rehab Co…"
